Goal: Task Accomplishment & Management: Manage account settings

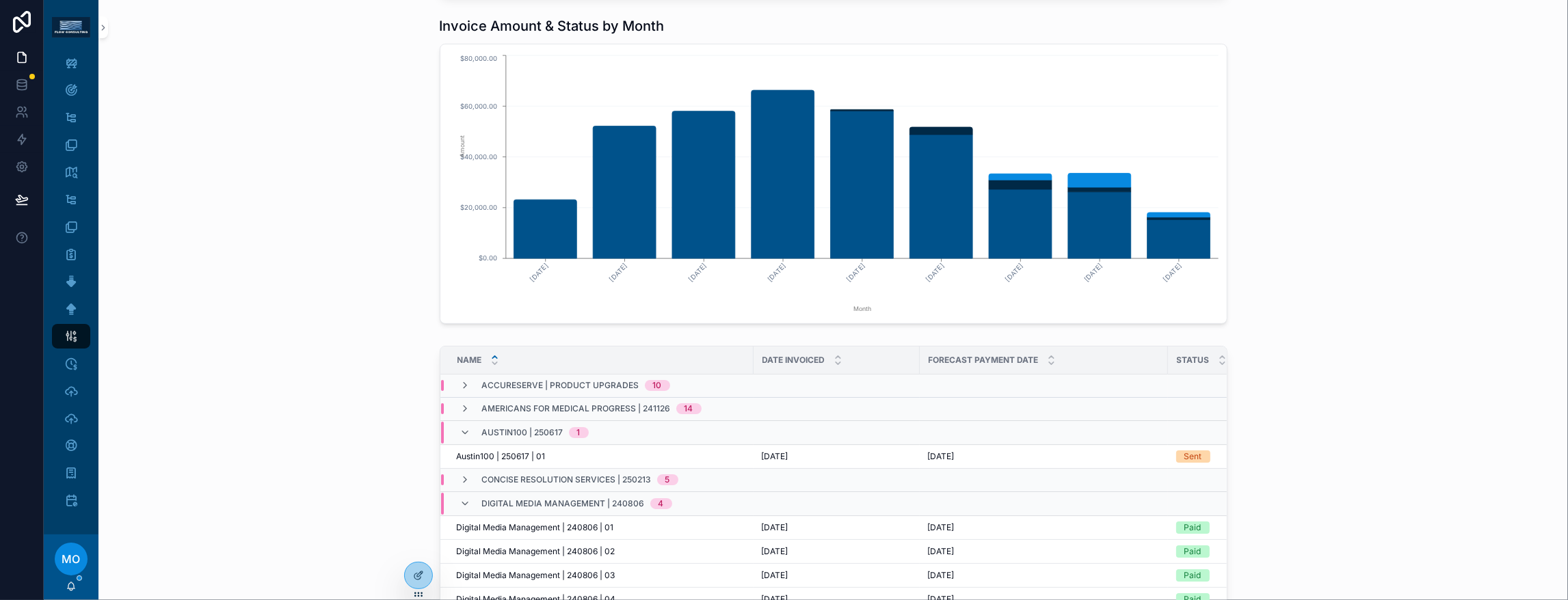
scroll to position [136, 0]
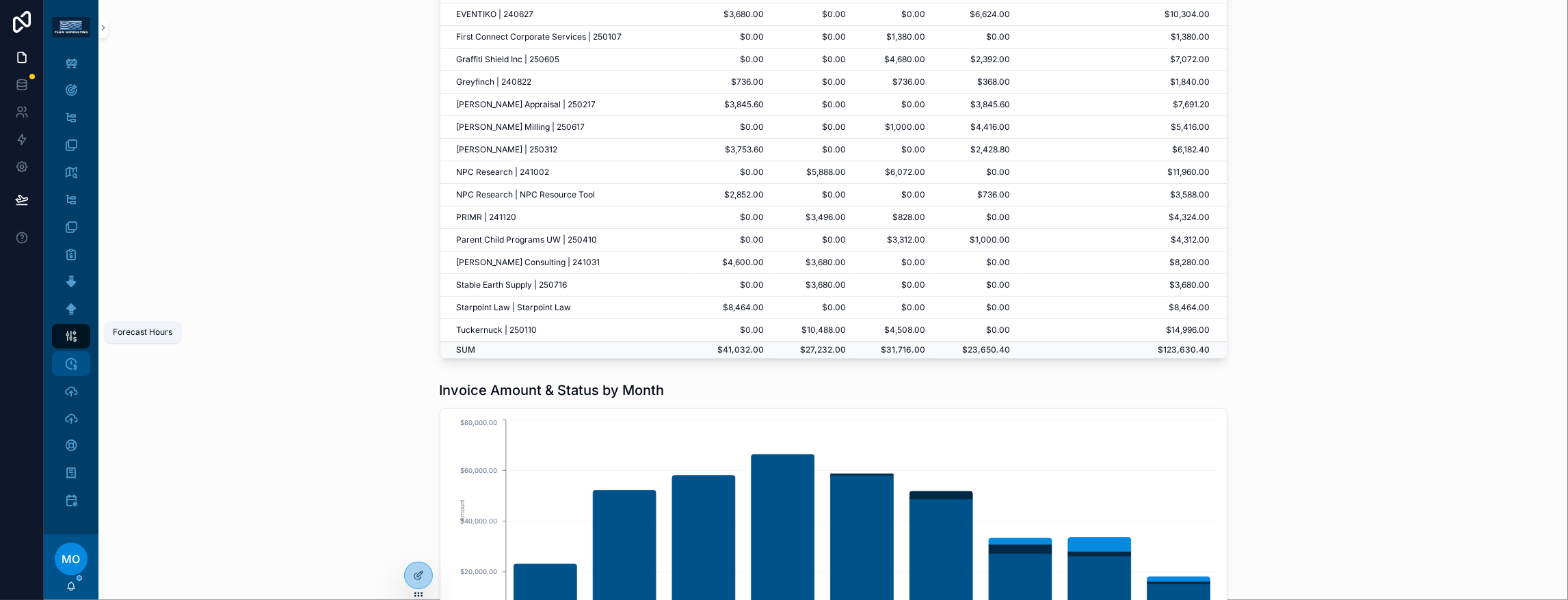
click at [82, 352] on div "Forecast Hours" at bounding box center [70, 363] width 22 height 22
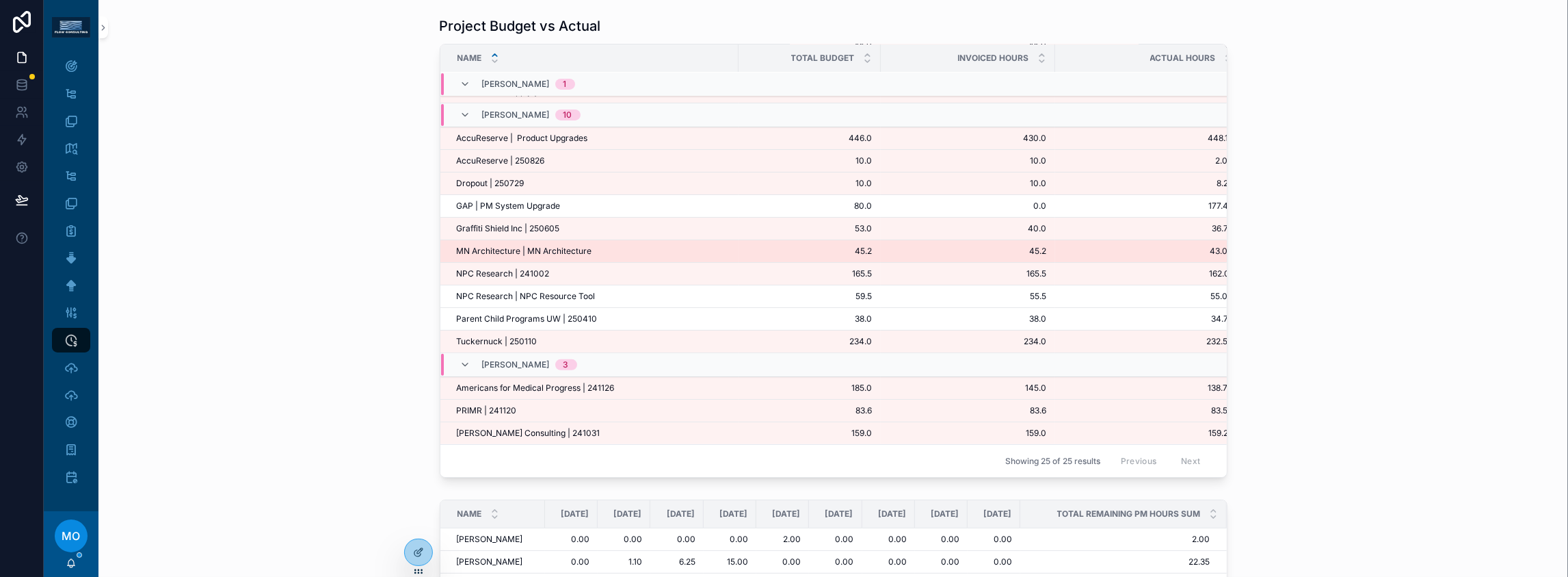
scroll to position [385, 0]
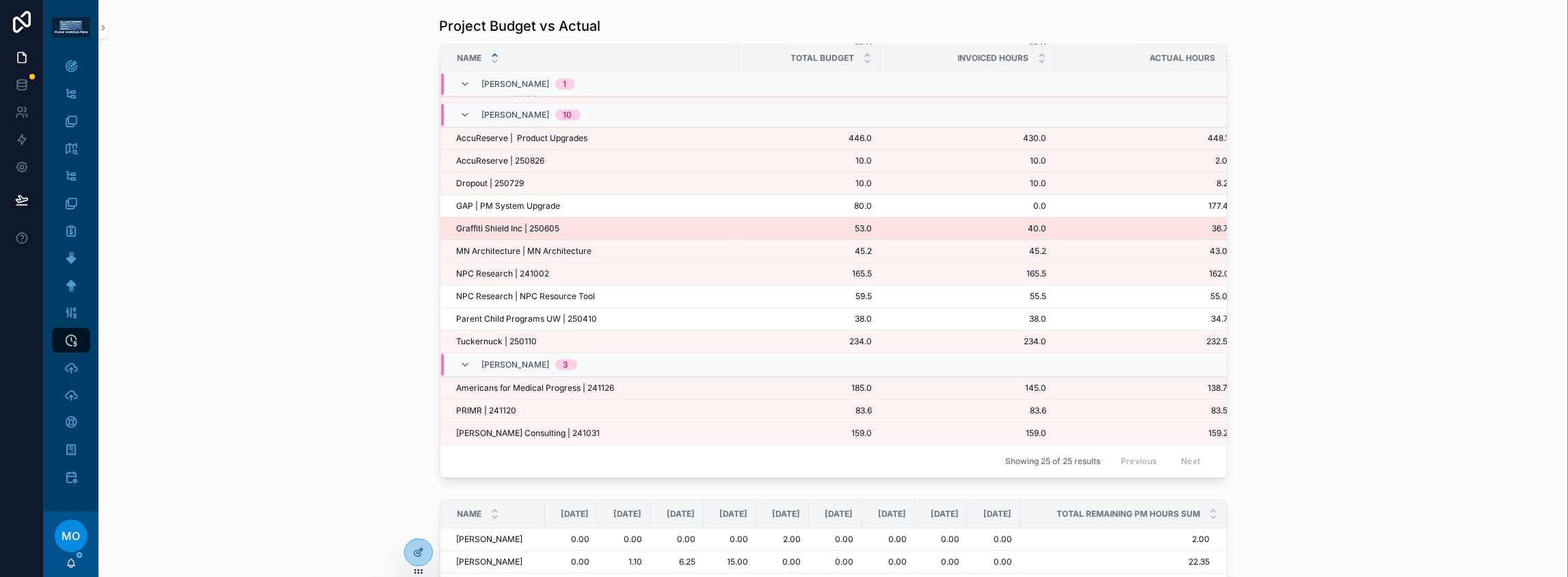
click at [466, 234] on span "Graffiti Shield Inc | 250605" at bounding box center [508, 228] width 103 height 11
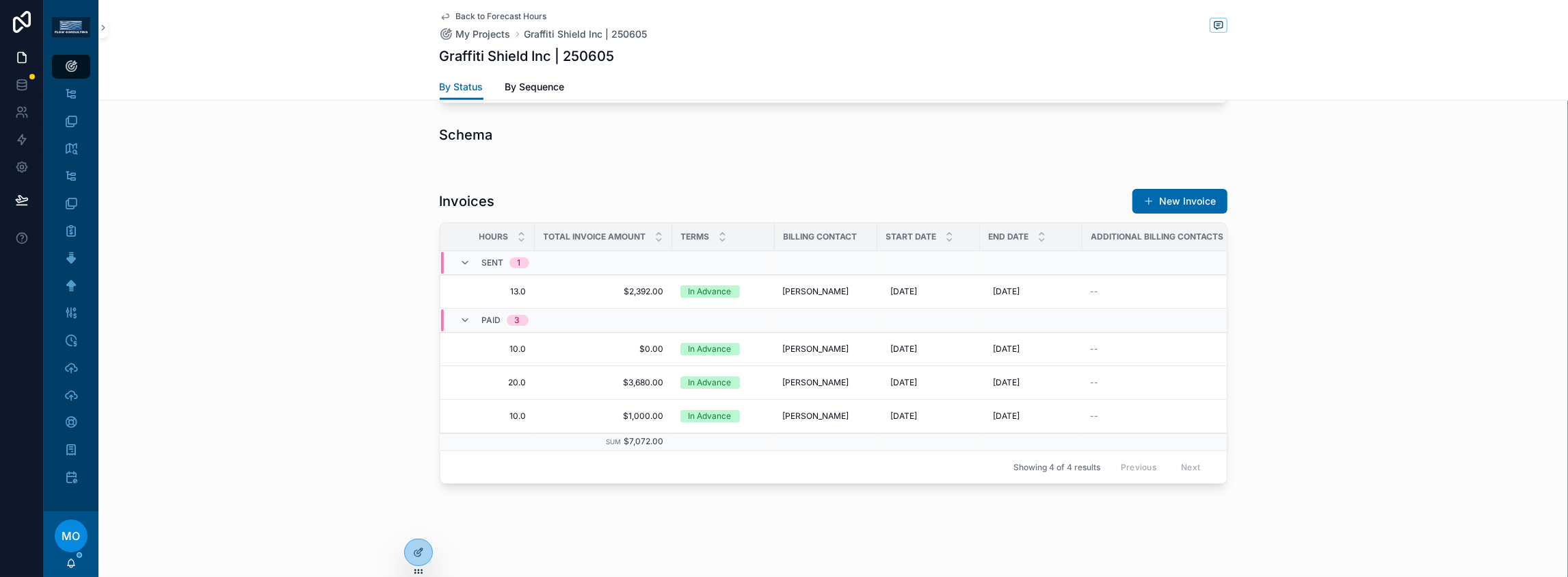
scroll to position [0, 435]
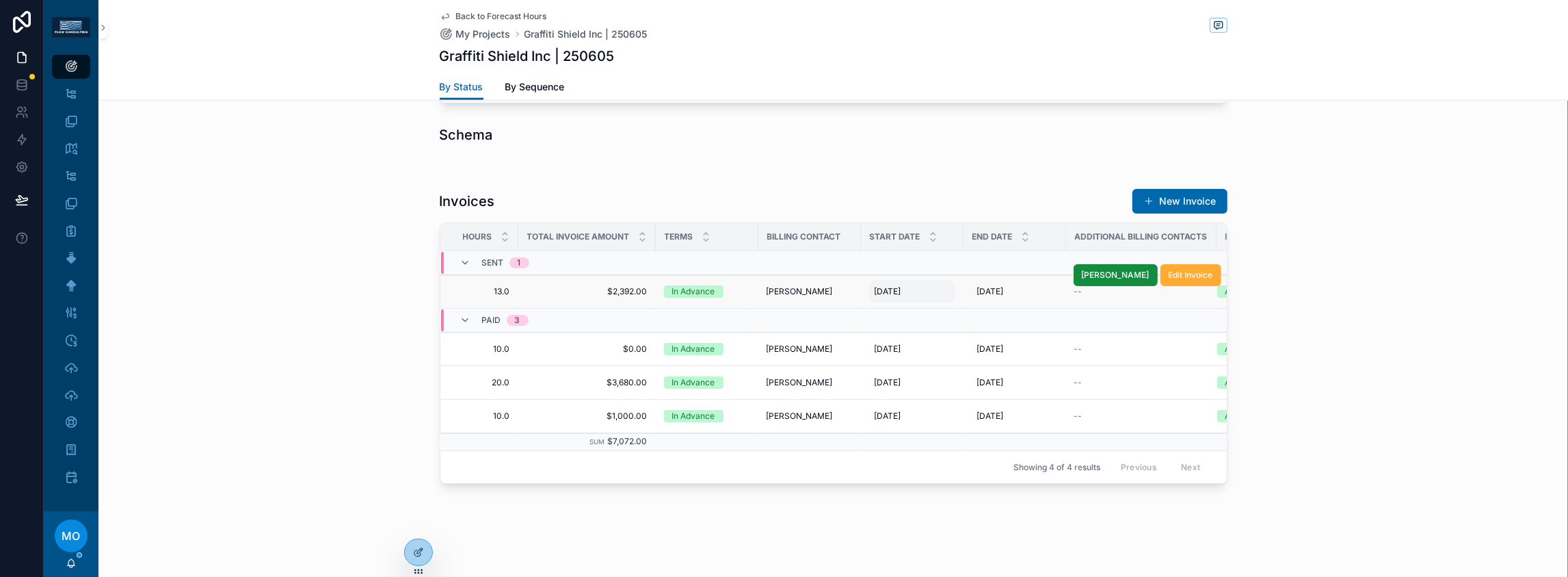
click at [875, 286] on span "[DATE]" at bounding box center [888, 291] width 27 height 11
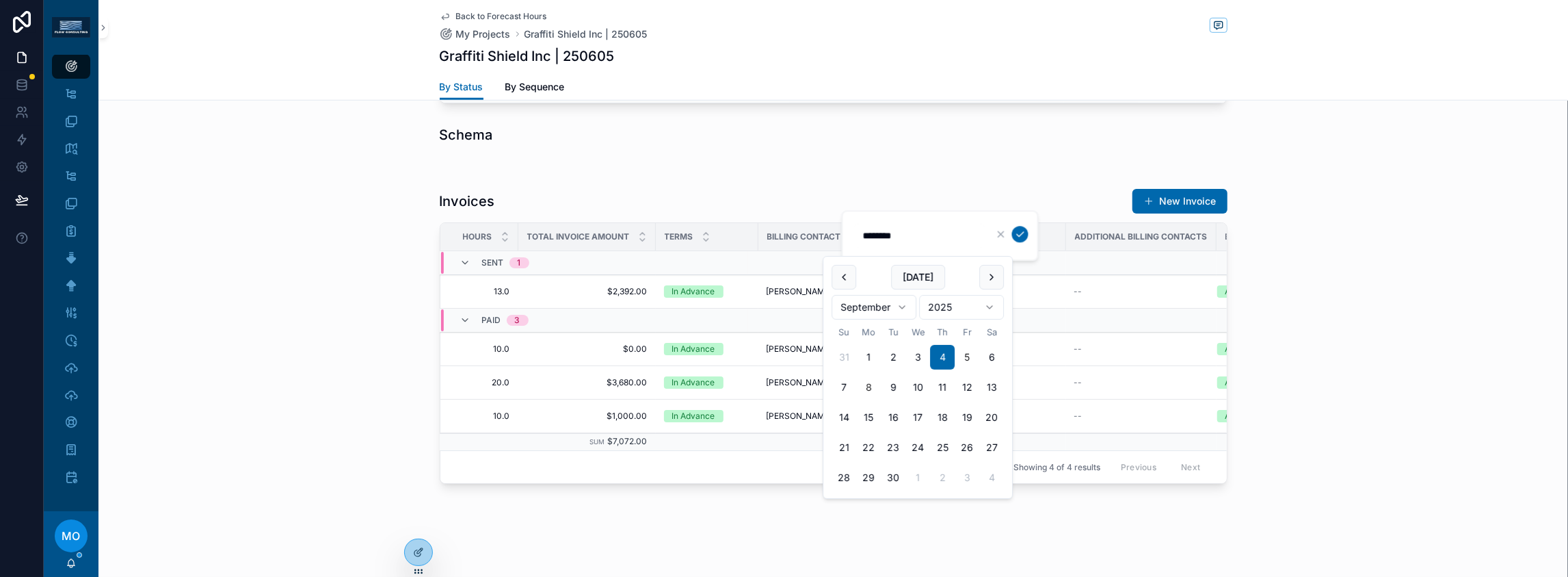
click at [980, 370] on button "5" at bounding box center [966, 356] width 24 height 25
click at [1004, 237] on icon "scrollable content" at bounding box center [1000, 233] width 5 height 5
type input "********"
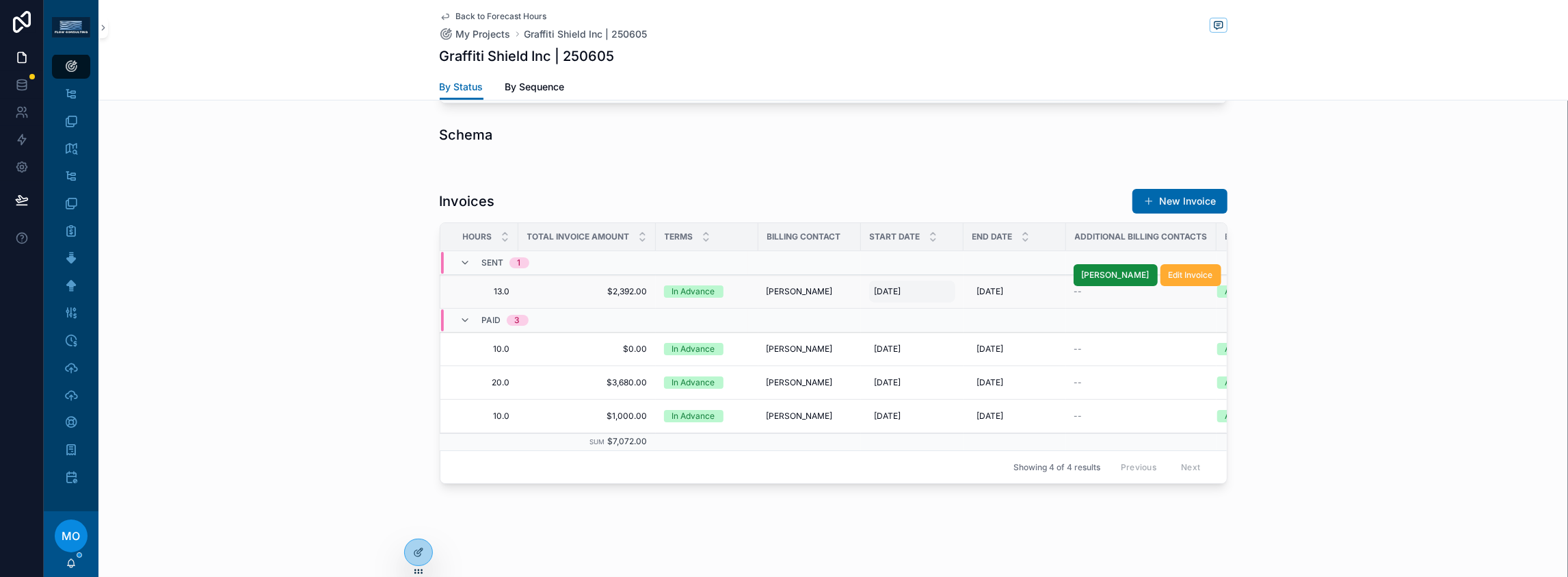
click at [885, 286] on span "[DATE]" at bounding box center [888, 291] width 27 height 11
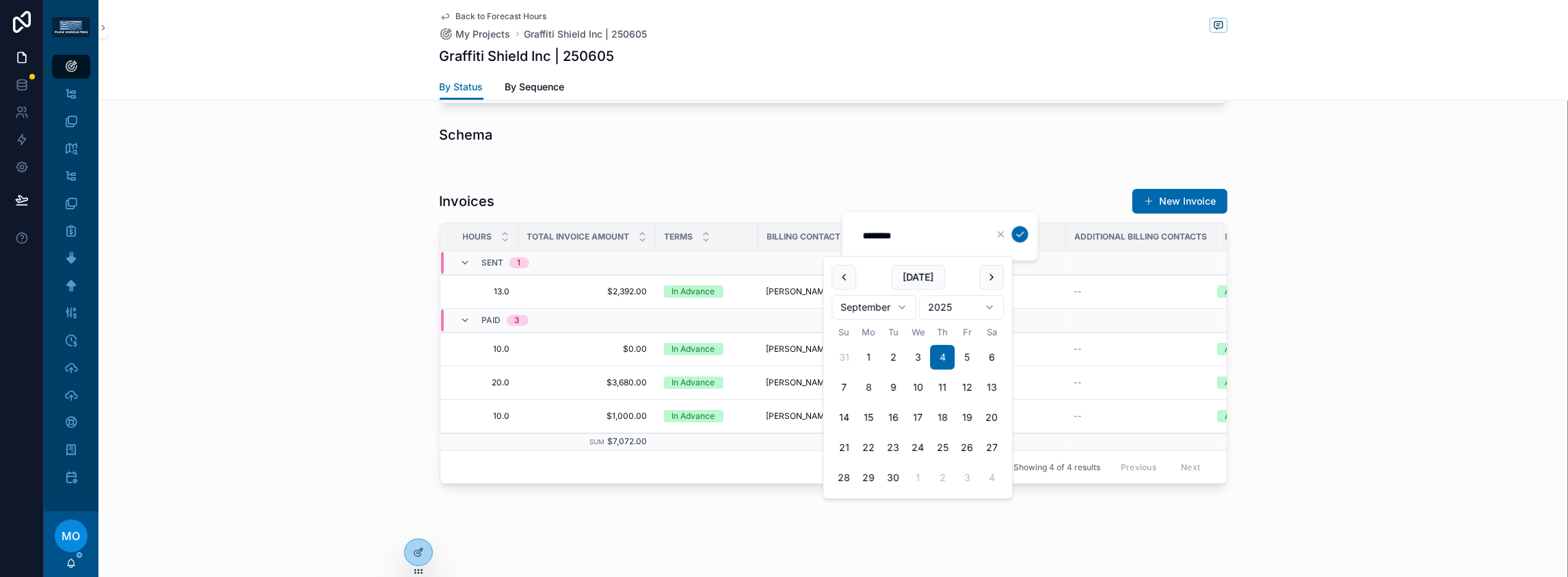
click at [980, 370] on button "5" at bounding box center [966, 356] width 24 height 25
type input "********"
click at [980, 370] on button "5" at bounding box center [966, 356] width 24 height 25
click at [1026, 240] on icon "scrollable content" at bounding box center [1020, 234] width 11 height 11
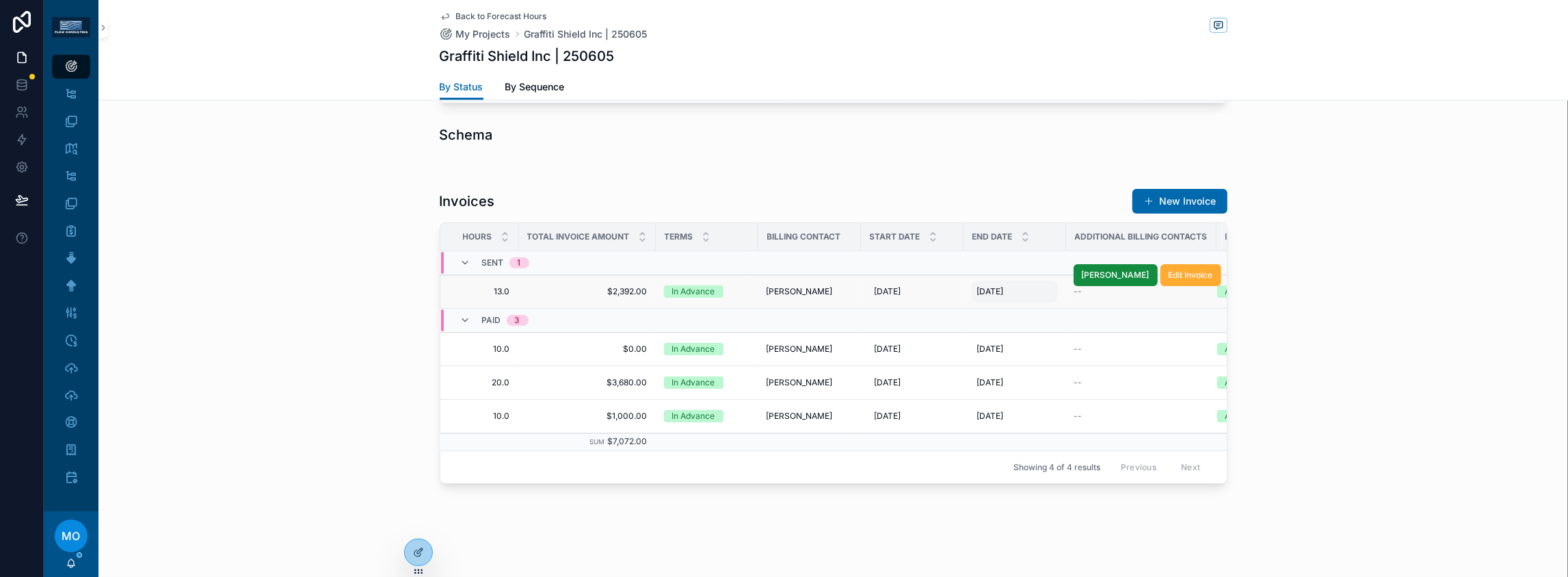
click at [977, 286] on span "[DATE]" at bounding box center [991, 291] width 27 height 11
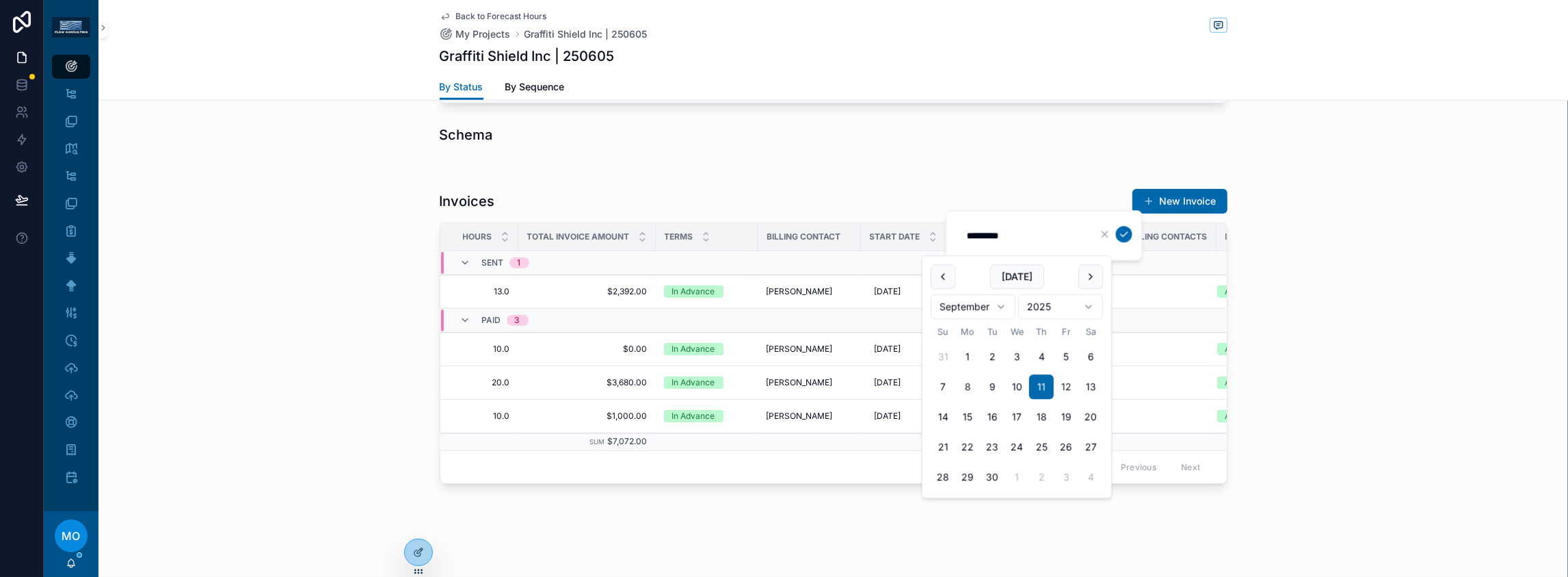
click at [1078, 400] on button "12" at bounding box center [1066, 387] width 24 height 25
click at [1078, 430] on button "19" at bounding box center [1066, 417] width 24 height 25
click at [1110, 238] on icon "scrollable content" at bounding box center [1105, 234] width 11 height 11
type input "*********"
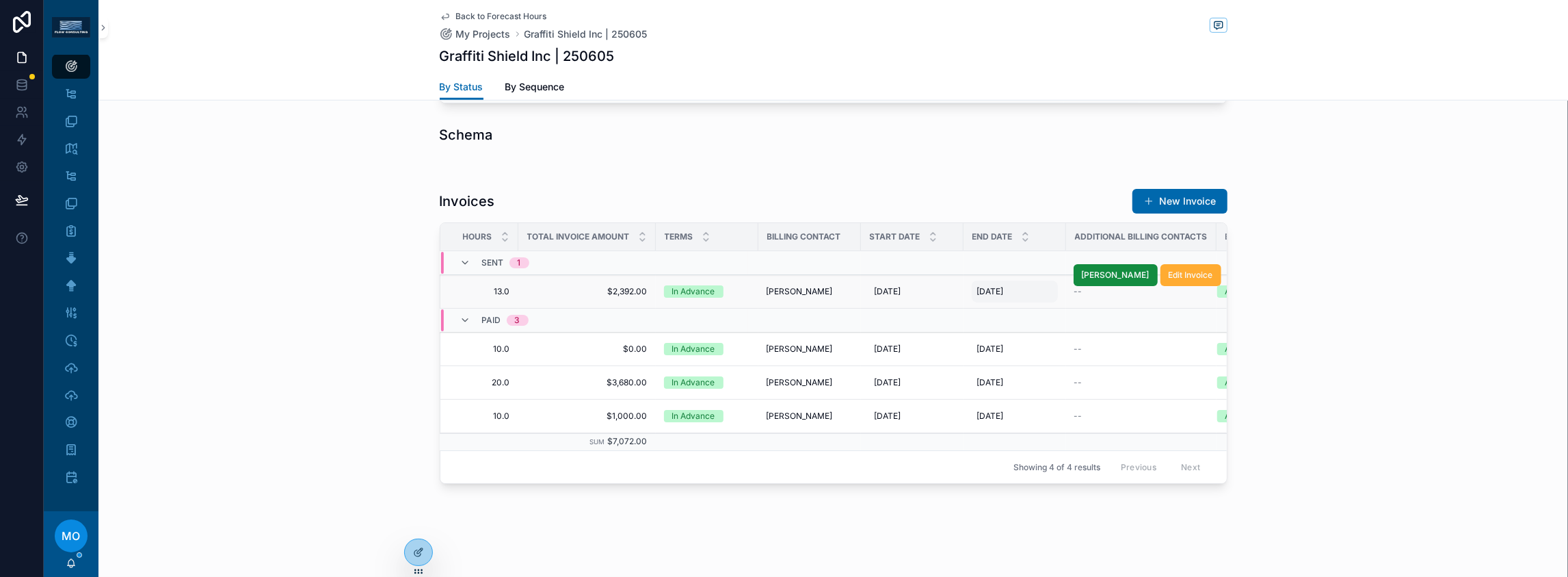
click at [977, 286] on span "[DATE]" at bounding box center [991, 291] width 27 height 11
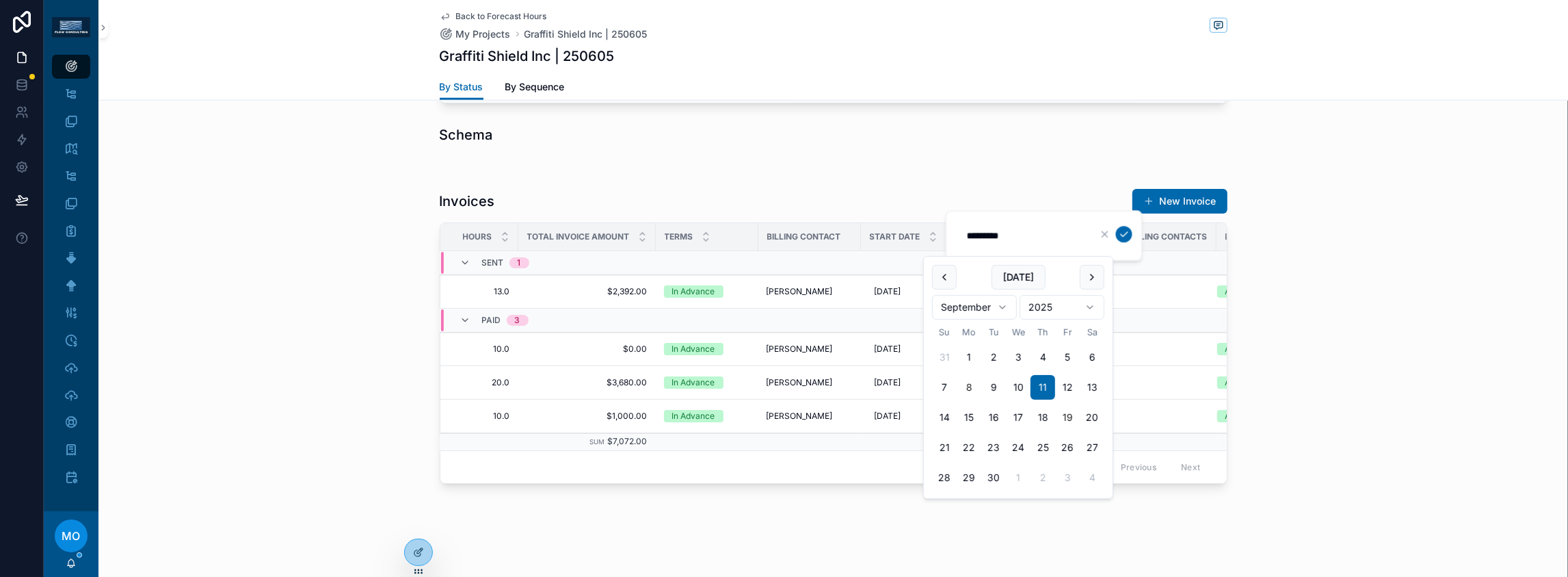
click at [1080, 430] on button "19" at bounding box center [1067, 417] width 24 height 25
type input "*********"
click at [1129, 238] on icon "scrollable content" at bounding box center [1124, 234] width 11 height 11
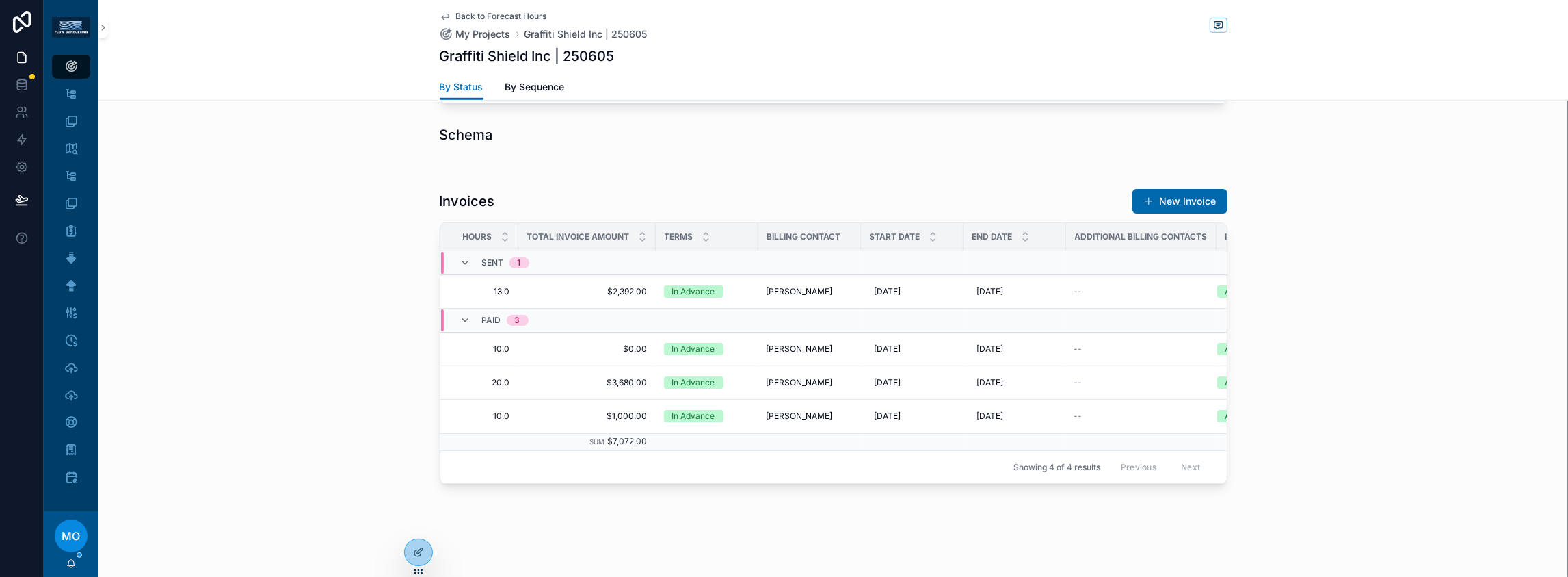
click at [442, 20] on icon "scrollable content" at bounding box center [445, 16] width 7 height 5
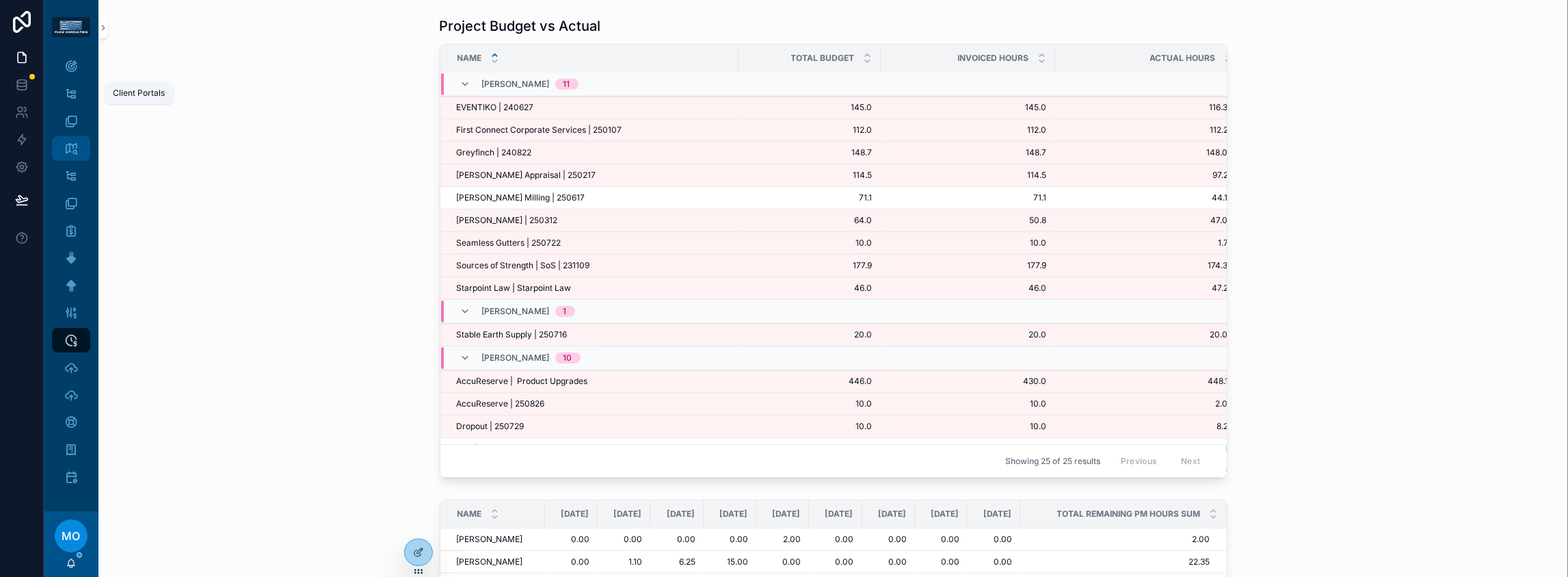
click at [78, 142] on icon "scrollable content" at bounding box center [71, 149] width 13 height 13
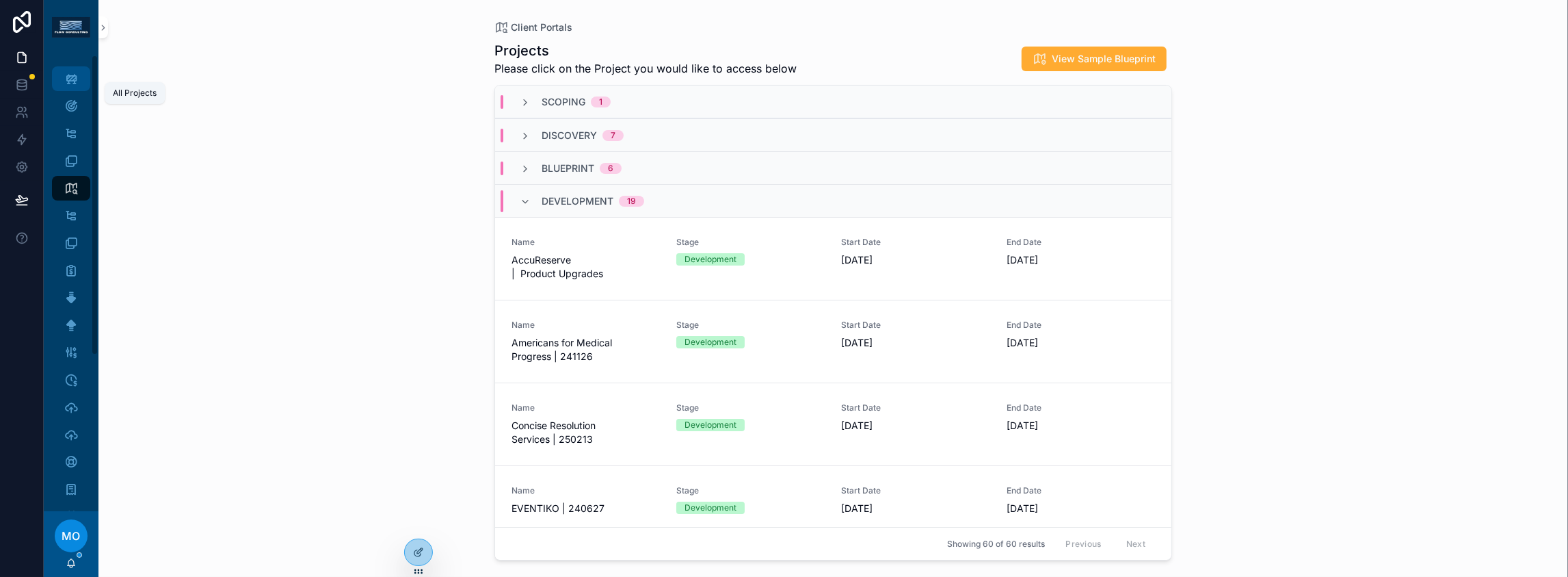
click at [78, 85] on span "scrollable content" at bounding box center [71, 79] width 13 height 13
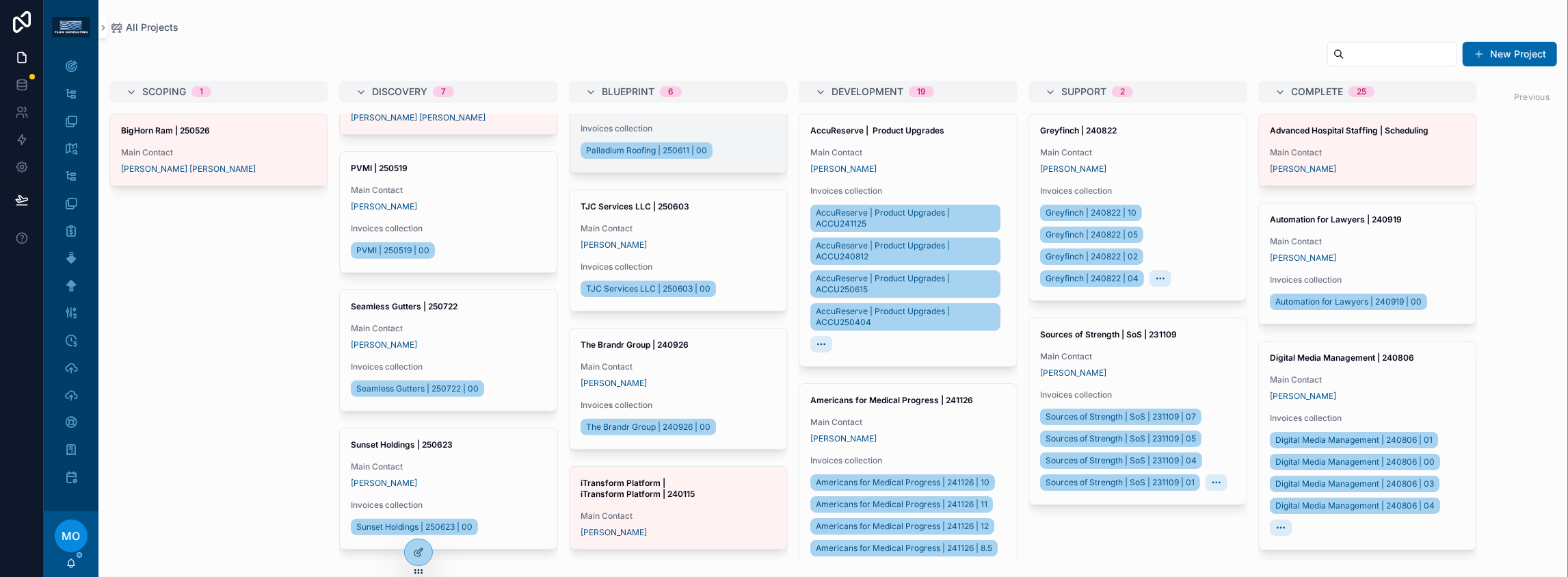
scroll to position [431, 0]
click at [258, 370] on div "BigHorn Ram | 250526 Main Contact [PERSON_NAME] [PERSON_NAME]" at bounding box center [218, 337] width 219 height 447
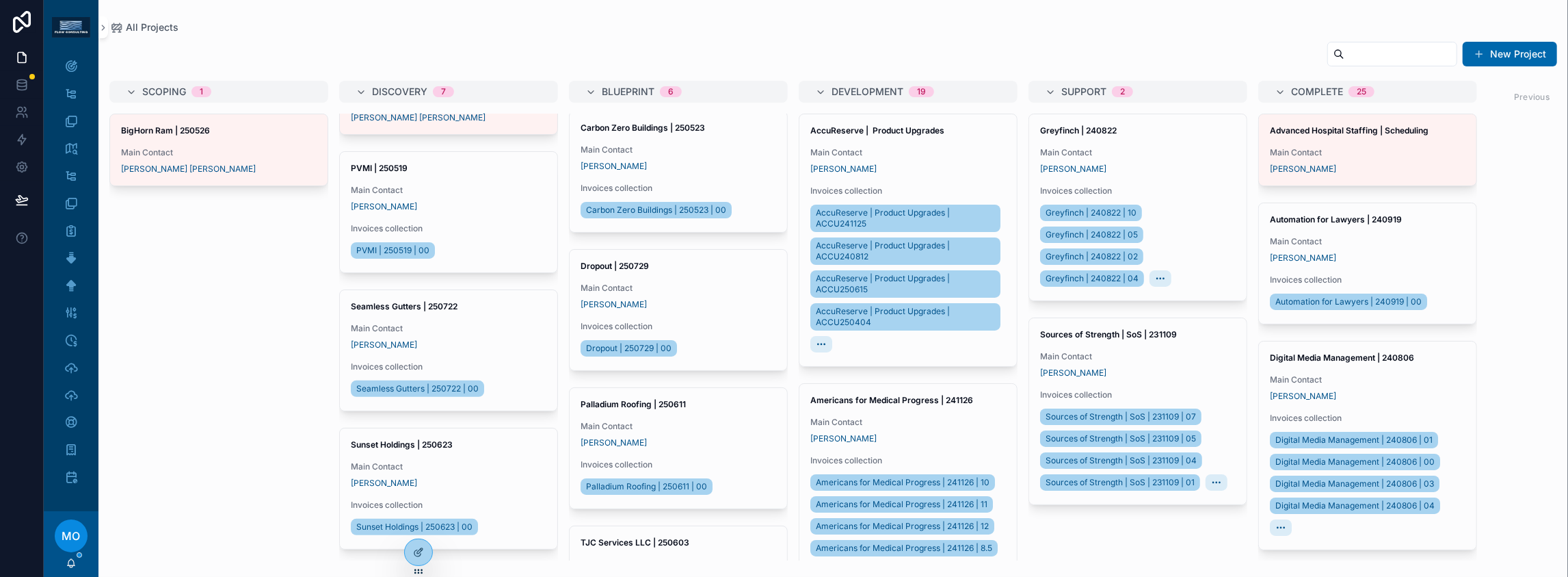
scroll to position [0, 0]
click at [560, 48] on div "New Project Scoping 1 BigHorn Ram | 250526 Main Contact [PERSON_NAME] [PERSON_N…" at bounding box center [833, 296] width 1469 height 527
